Goal: Check status: Check status

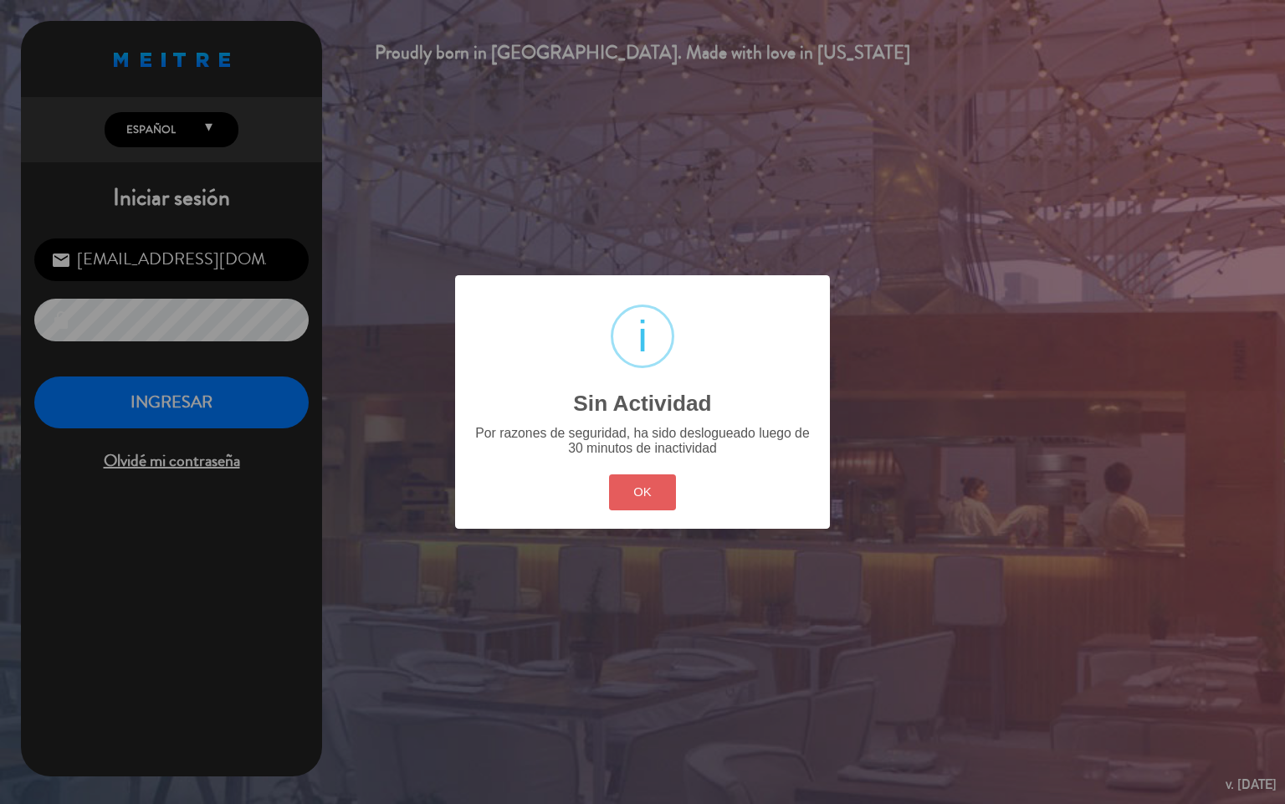
click at [633, 498] on button "OK" at bounding box center [643, 492] width 68 height 36
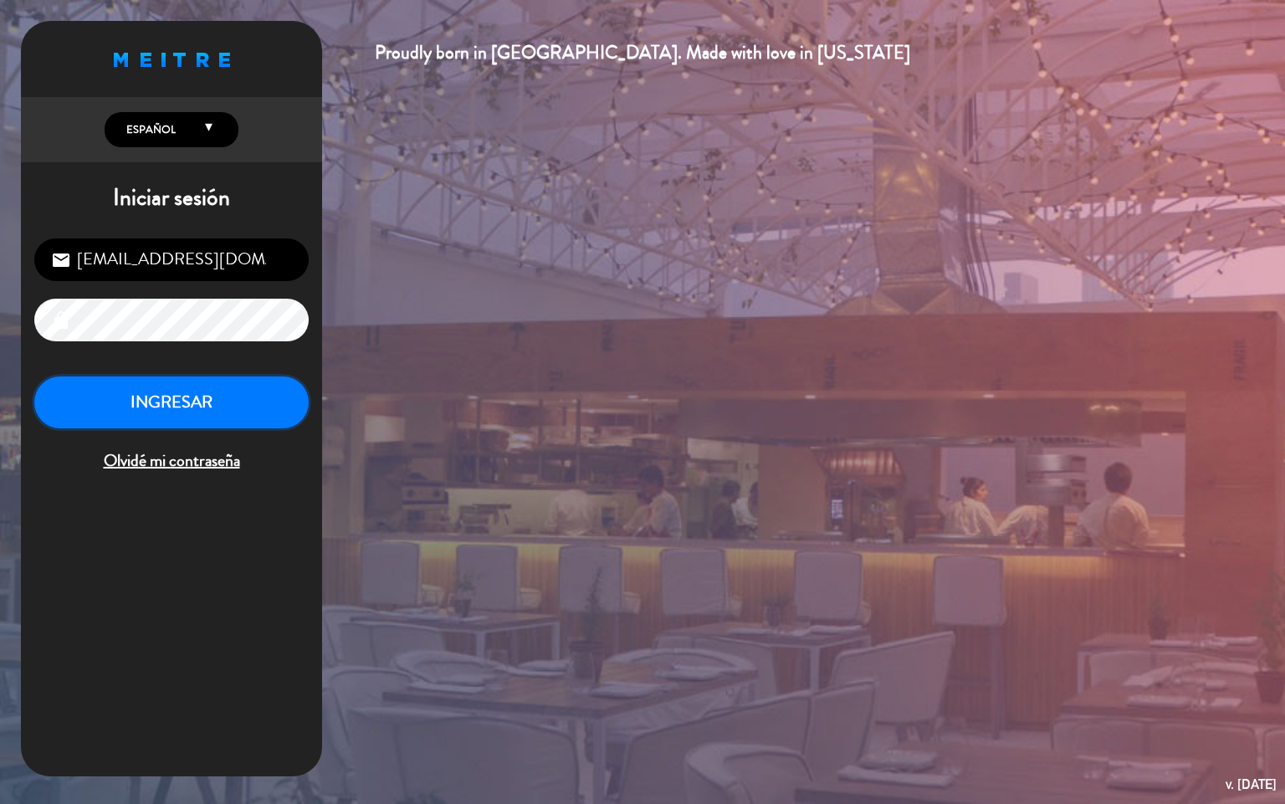
click at [224, 420] on button "INGRESAR" at bounding box center [171, 402] width 274 height 53
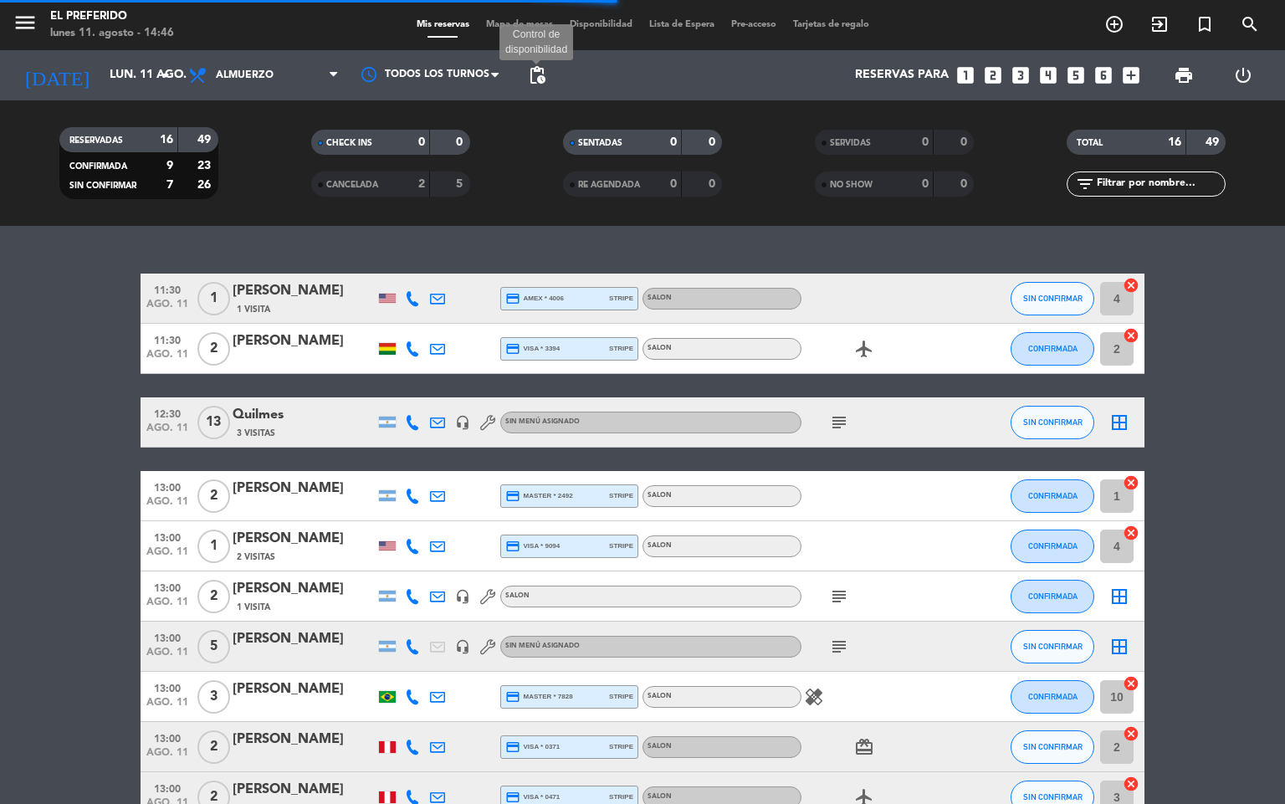
click at [542, 74] on span "pending_actions" at bounding box center [537, 75] width 20 height 20
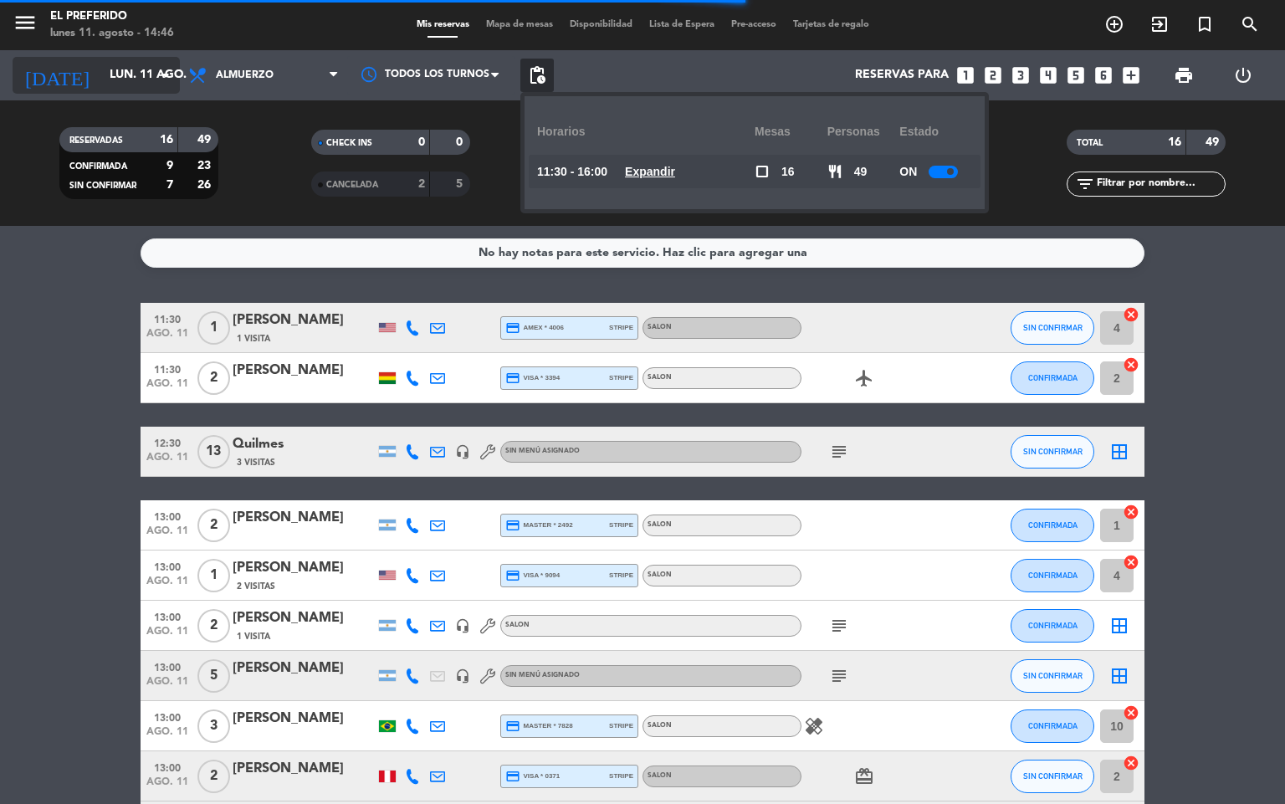
click at [120, 75] on input "lun. 11 ago." at bounding box center [180, 75] width 159 height 30
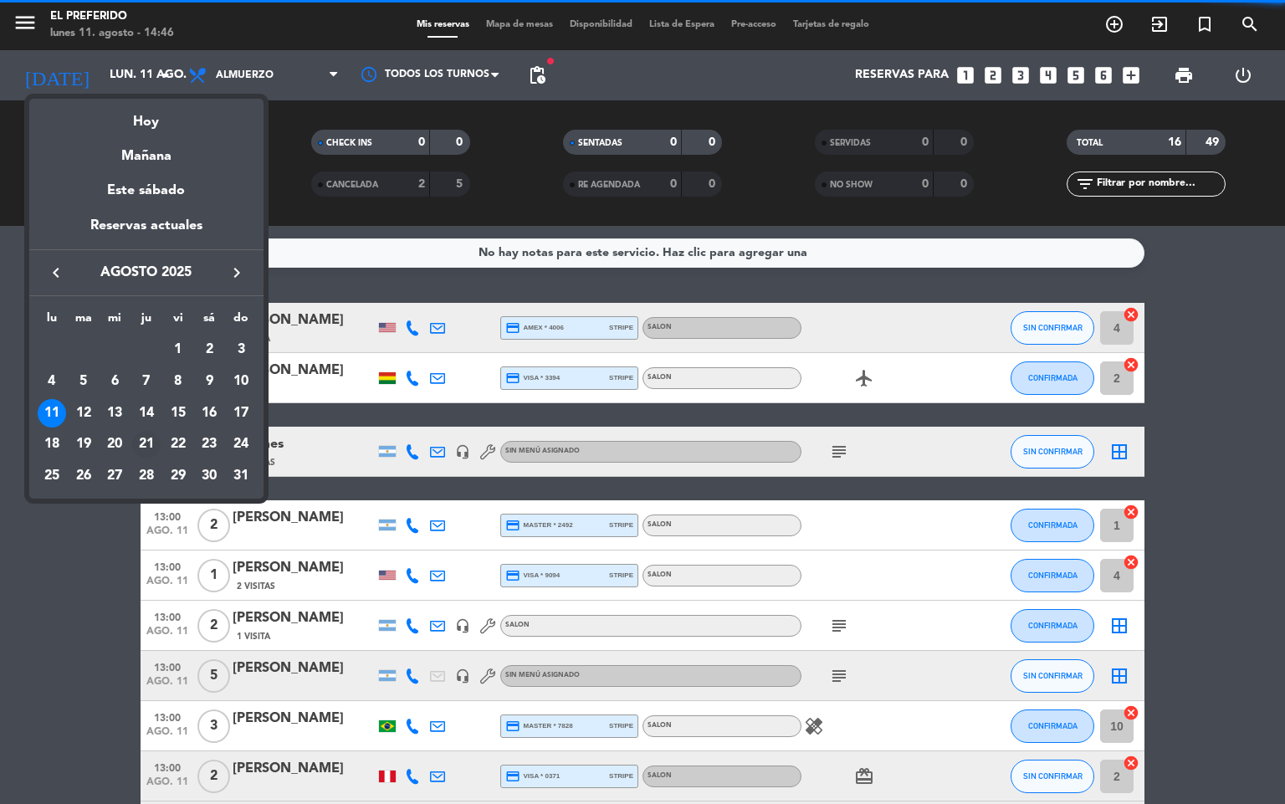
click at [151, 444] on div "21" at bounding box center [146, 445] width 28 height 28
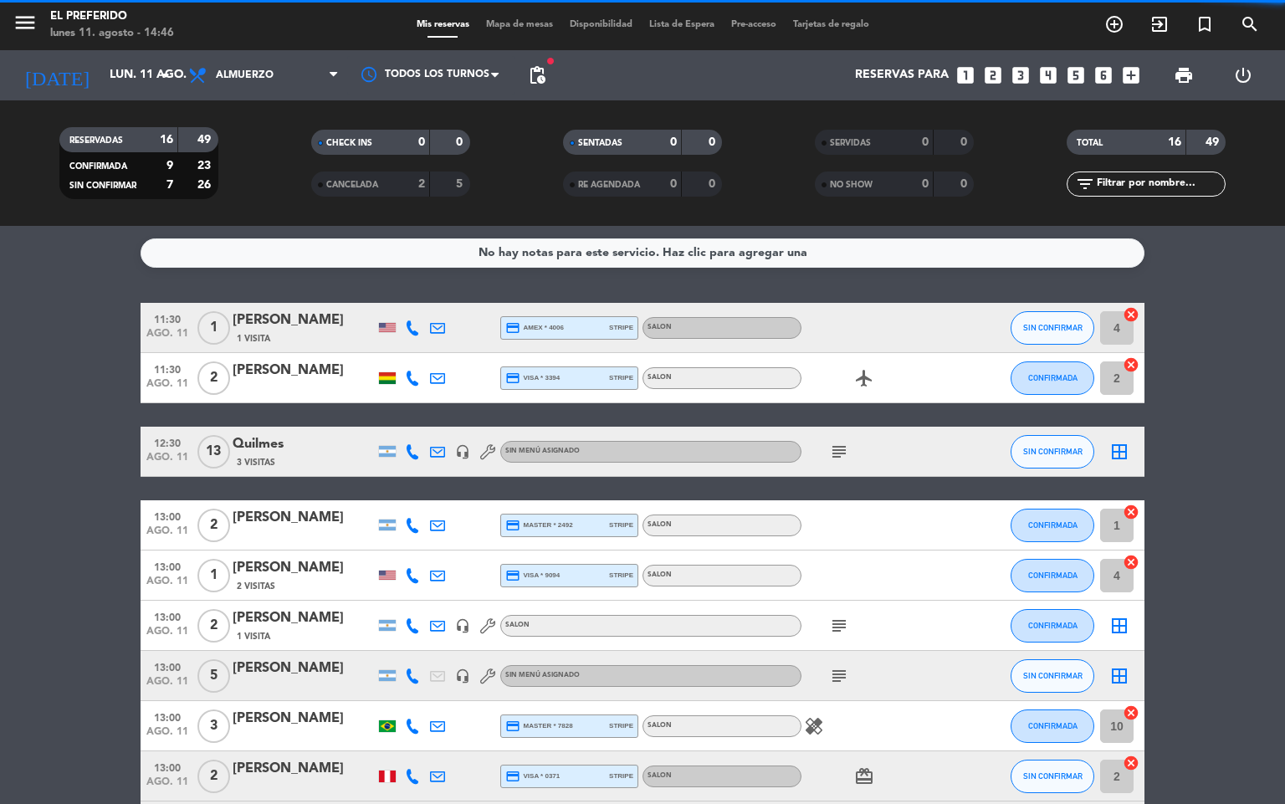
type input "jue. 21 ago."
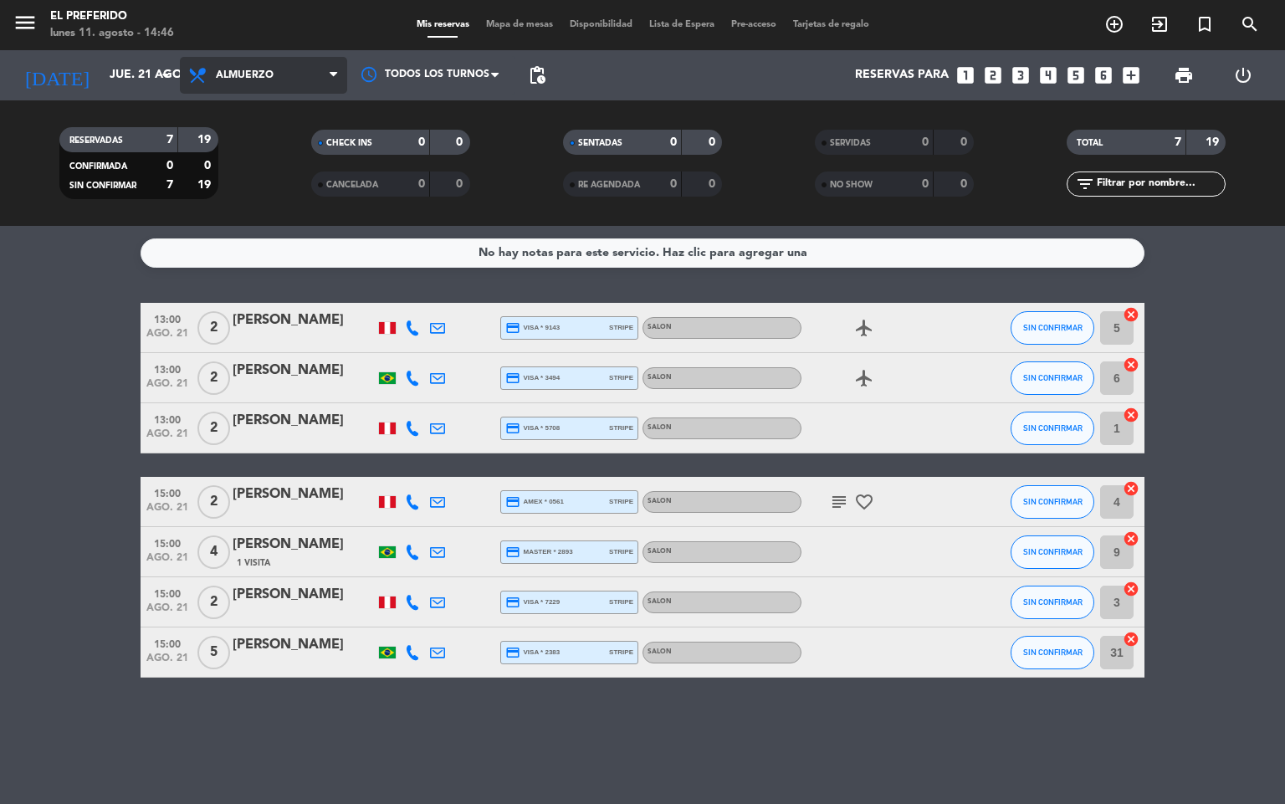
click at [261, 76] on span "Almuerzo" at bounding box center [245, 75] width 58 height 12
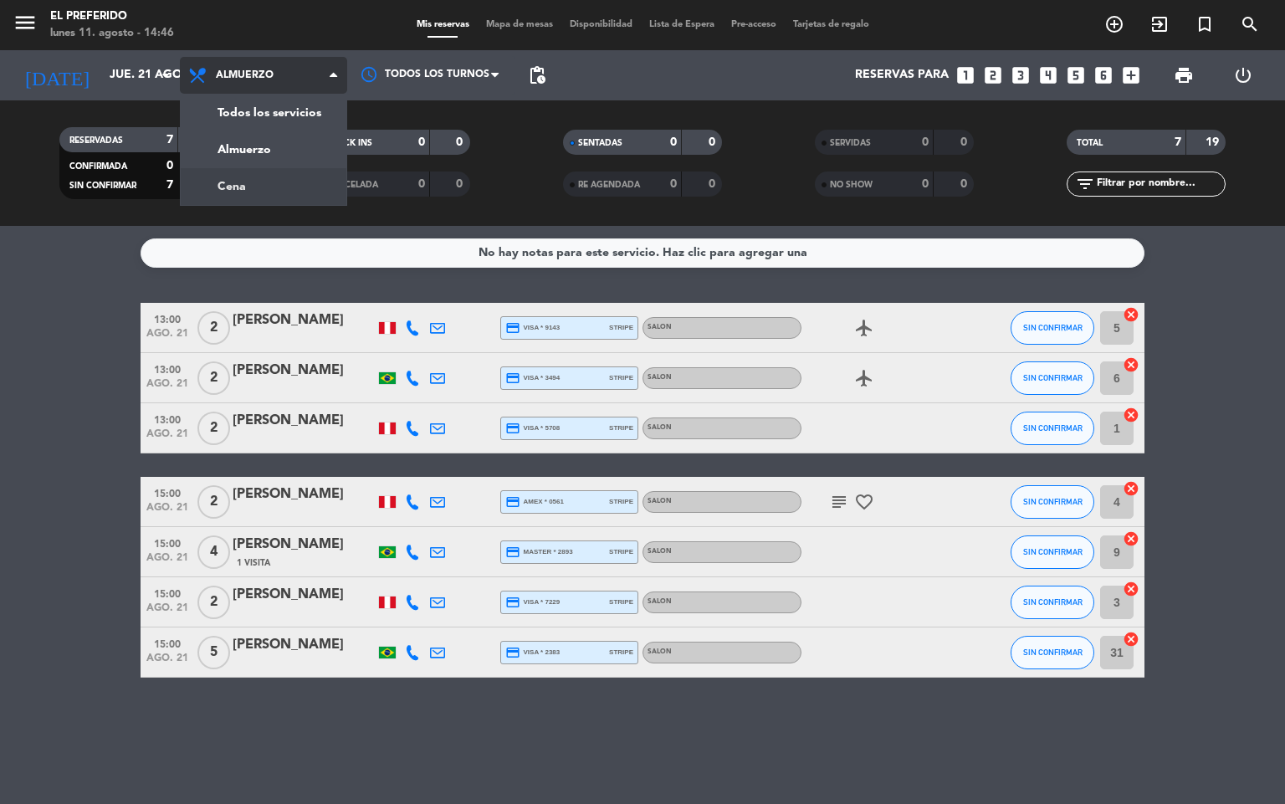
click at [267, 196] on div "menu El Preferido [DATE] 11. agosto - 14:46 Mis reservas Mapa de mesas Disponib…" at bounding box center [642, 113] width 1285 height 226
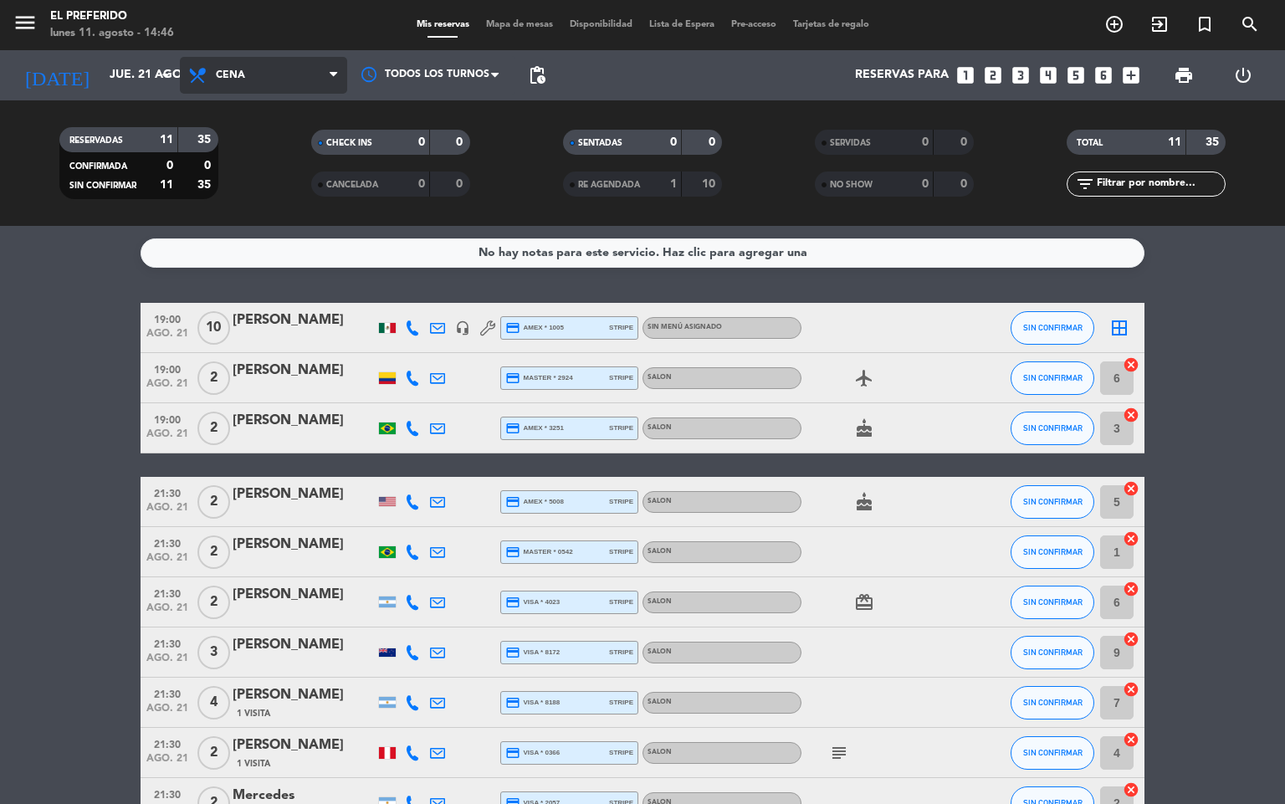
click at [248, 80] on span "Cena" at bounding box center [263, 75] width 167 height 37
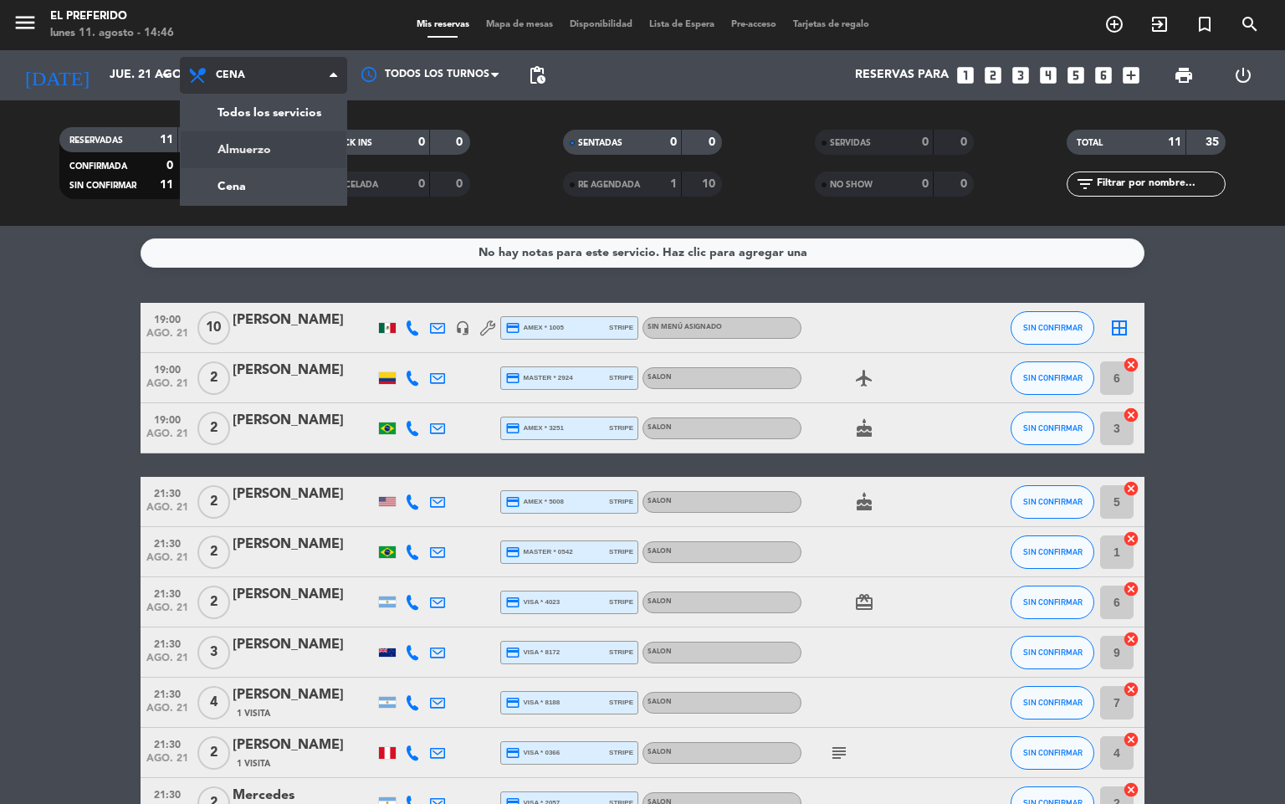
click at [266, 153] on div "menu El Preferido [DATE] 11. agosto - 14:46 Mis reservas Mapa de mesas Disponib…" at bounding box center [642, 113] width 1285 height 226
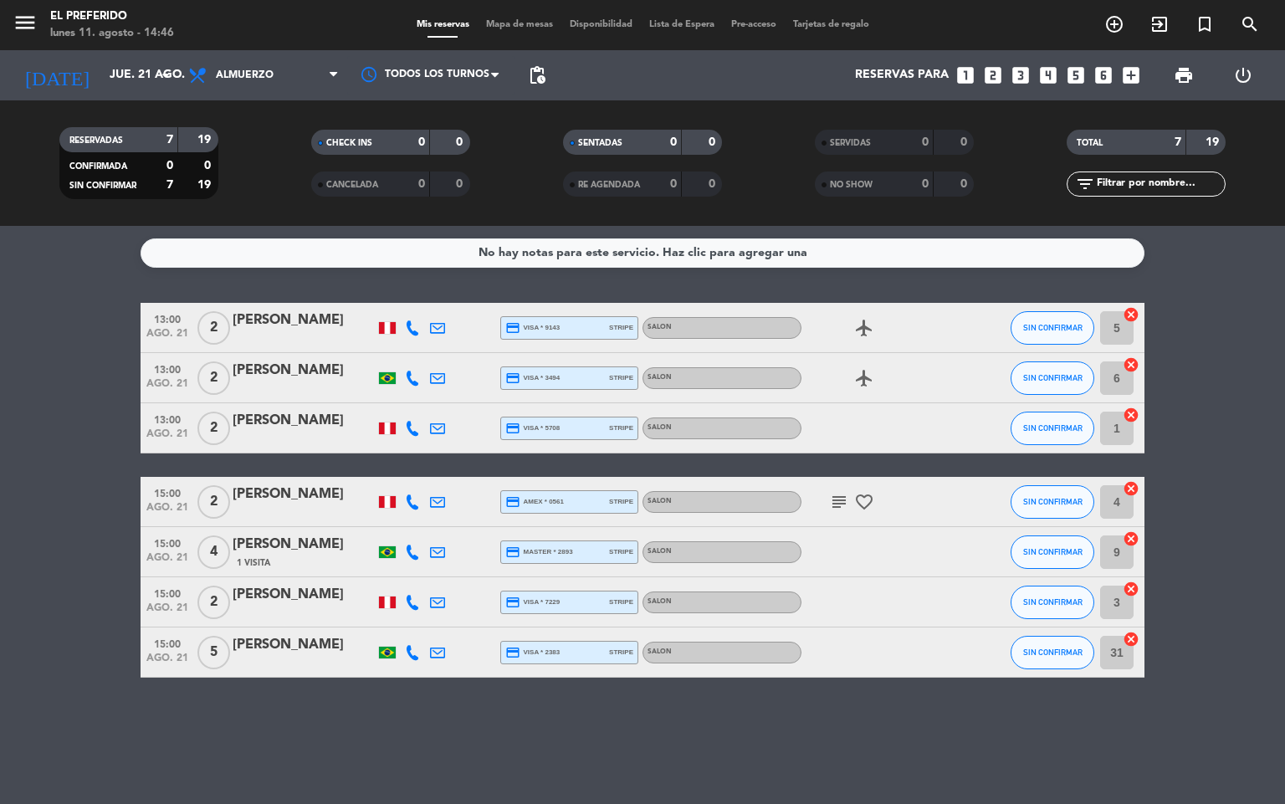
click at [432, 706] on div "No hay notas para este servicio. Haz clic para agregar una 13:00 [DATE] 2 [PERS…" at bounding box center [642, 515] width 1285 height 578
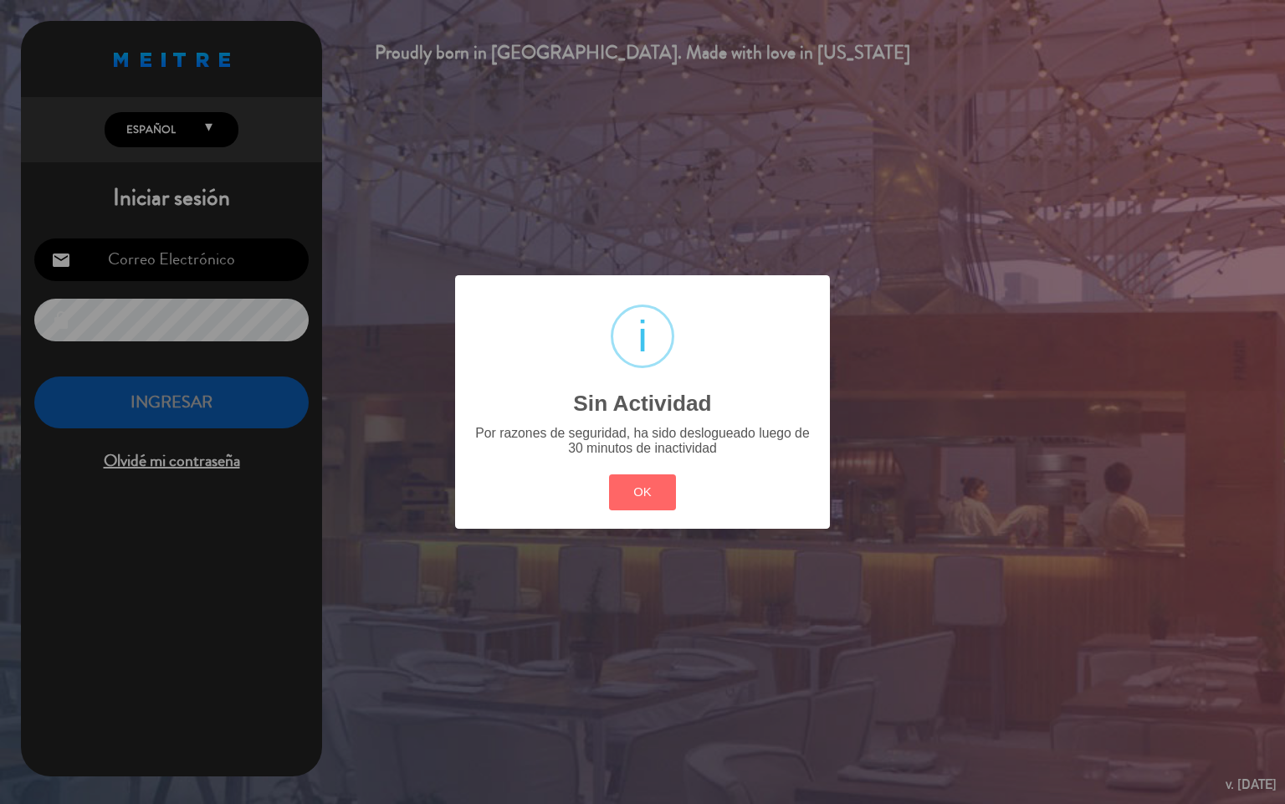
type input "[EMAIL_ADDRESS][DOMAIN_NAME]"
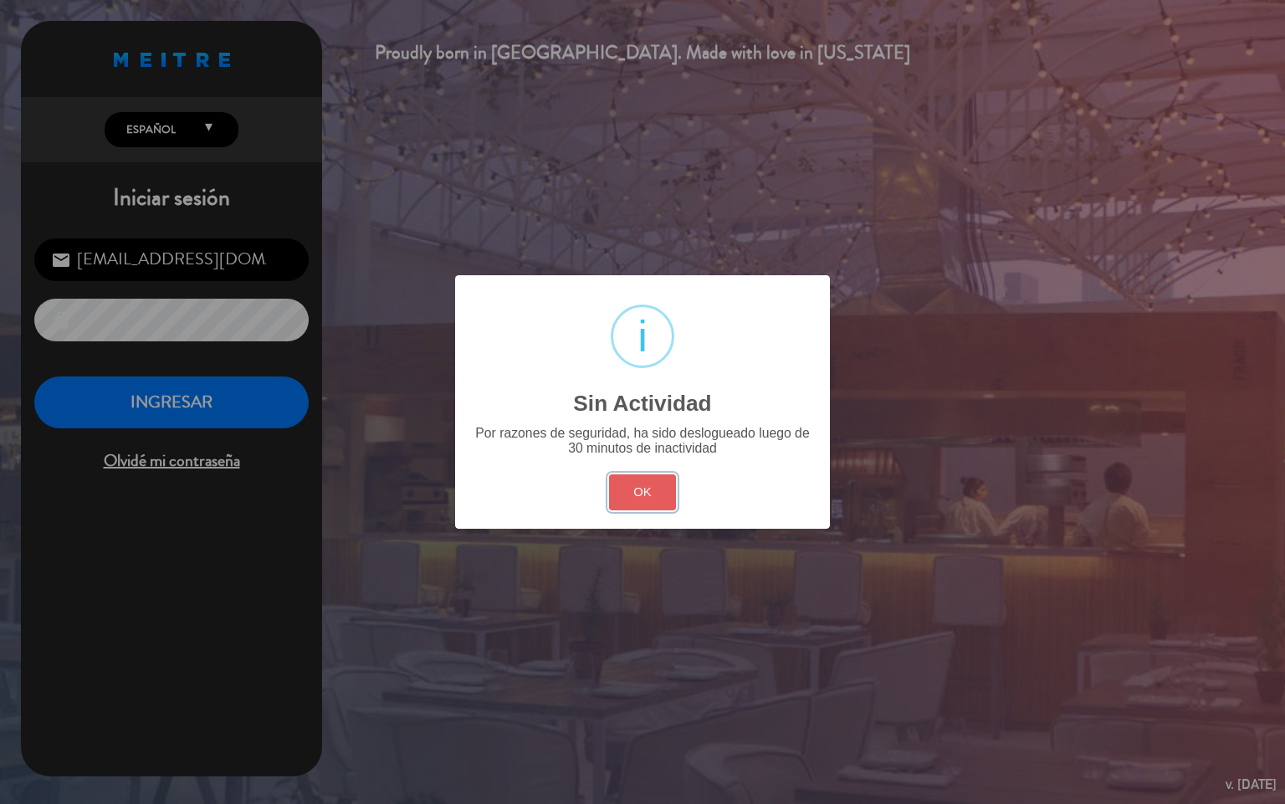
click at [628, 495] on button "OK" at bounding box center [643, 492] width 68 height 36
